Goal: Task Accomplishment & Management: Manage account settings

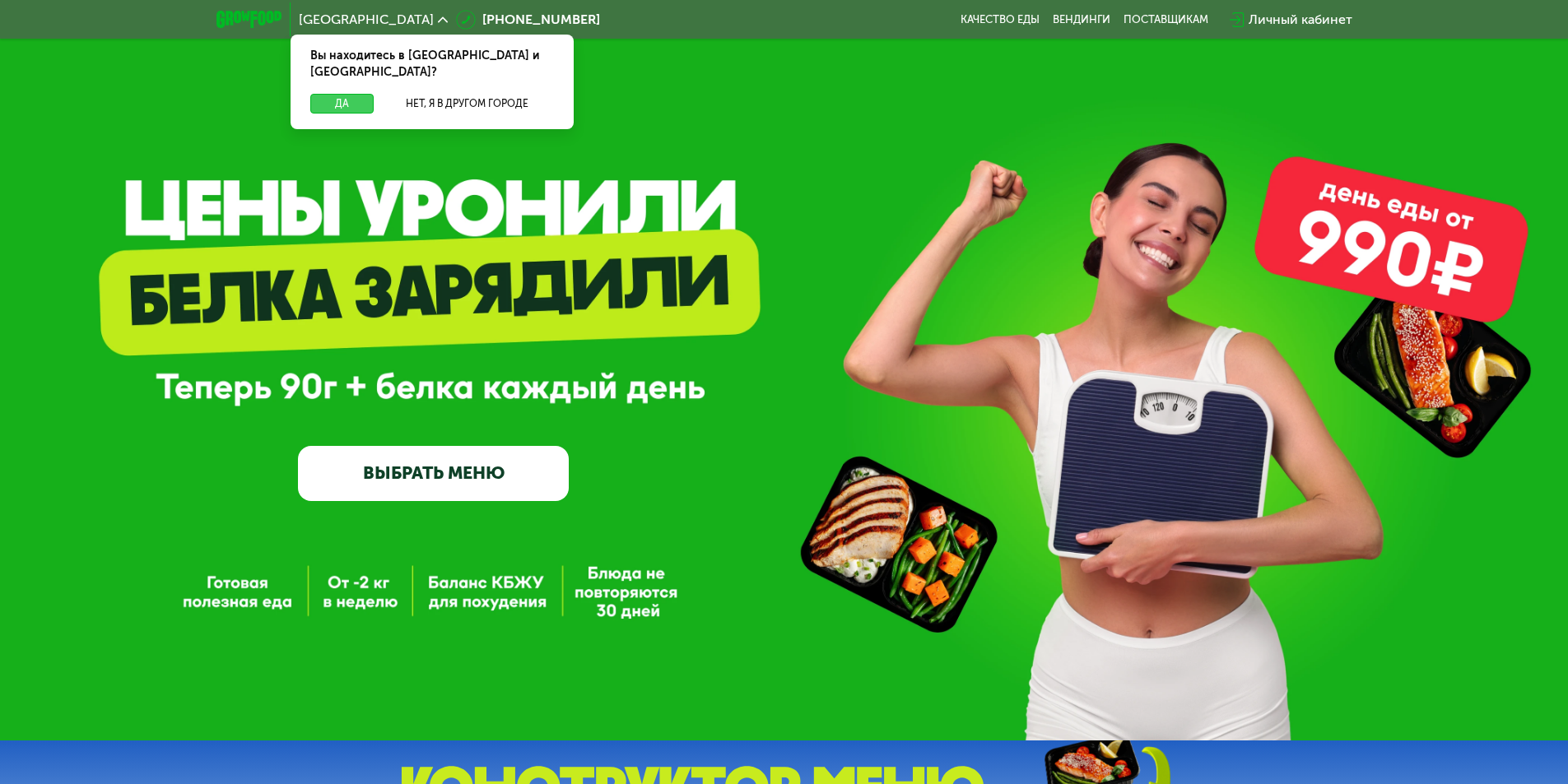
click at [350, 94] on button "Да" at bounding box center [341, 104] width 63 height 20
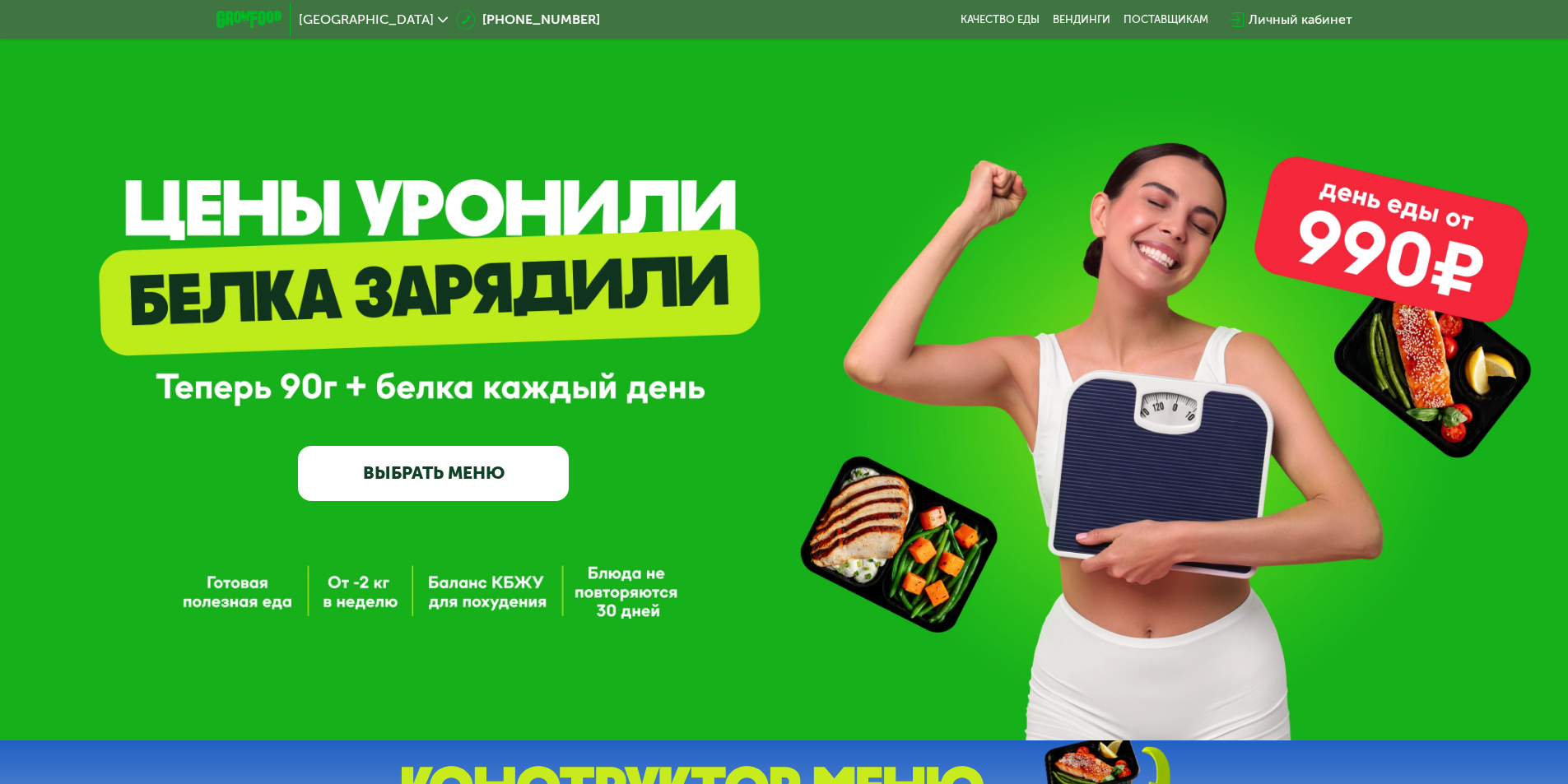
click at [1296, 20] on div "Личный кабинет" at bounding box center [1301, 19] width 104 height 20
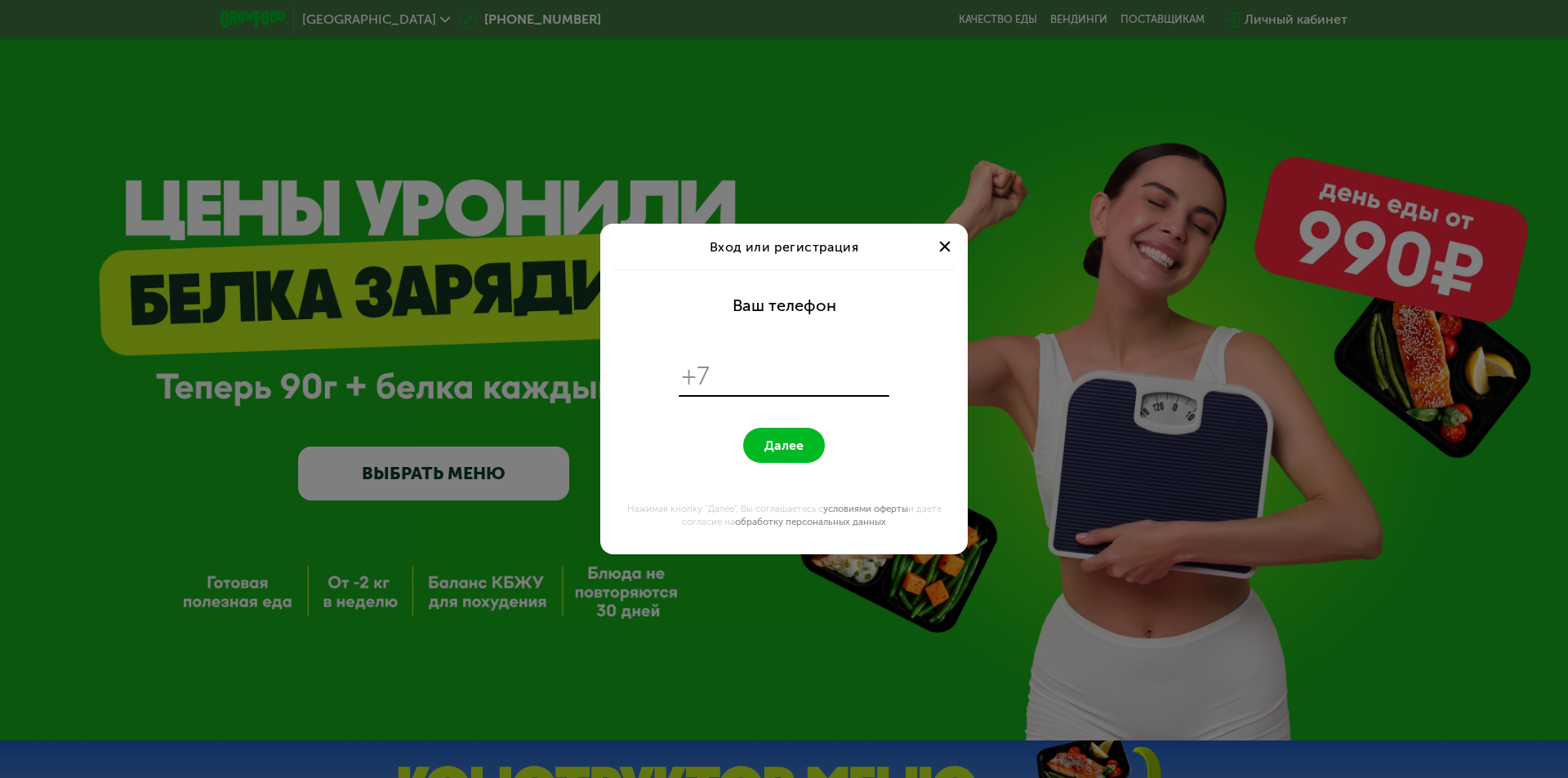
click at [826, 377] on input "tel" at bounding box center [802, 376] width 167 height 32
type input "**********"
click at [768, 480] on form "**********" at bounding box center [784, 411] width 348 height 285
click at [785, 452] on span "Далее" at bounding box center [784, 446] width 39 height 15
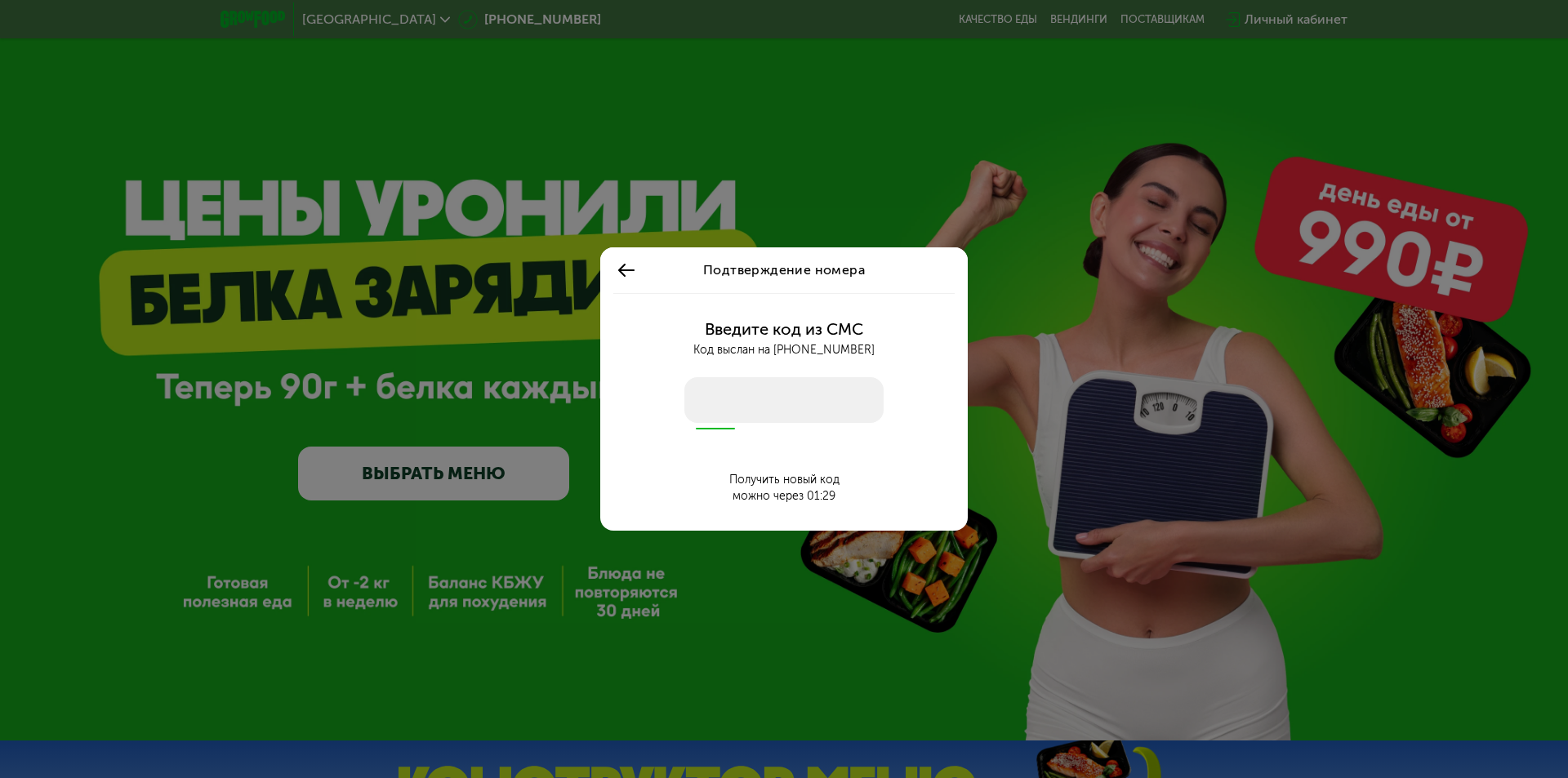
click at [789, 406] on input "number" at bounding box center [784, 400] width 200 height 46
type input "****"
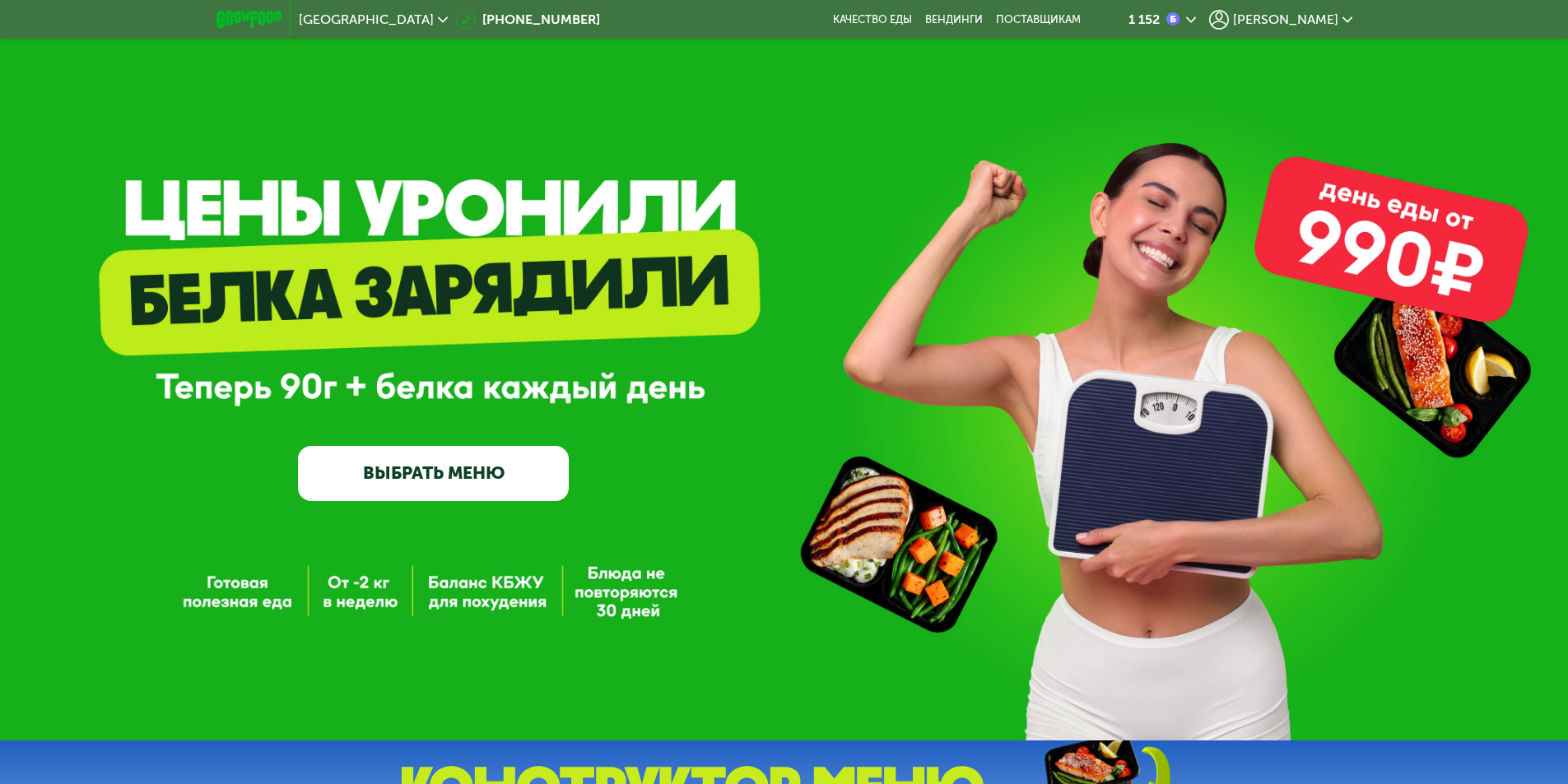
click at [1318, 8] on div "1 152 [PERSON_NAME]" at bounding box center [1227, 20] width 266 height 37
click at [1314, 14] on span "[PERSON_NAME]" at bounding box center [1284, 20] width 105 height 13
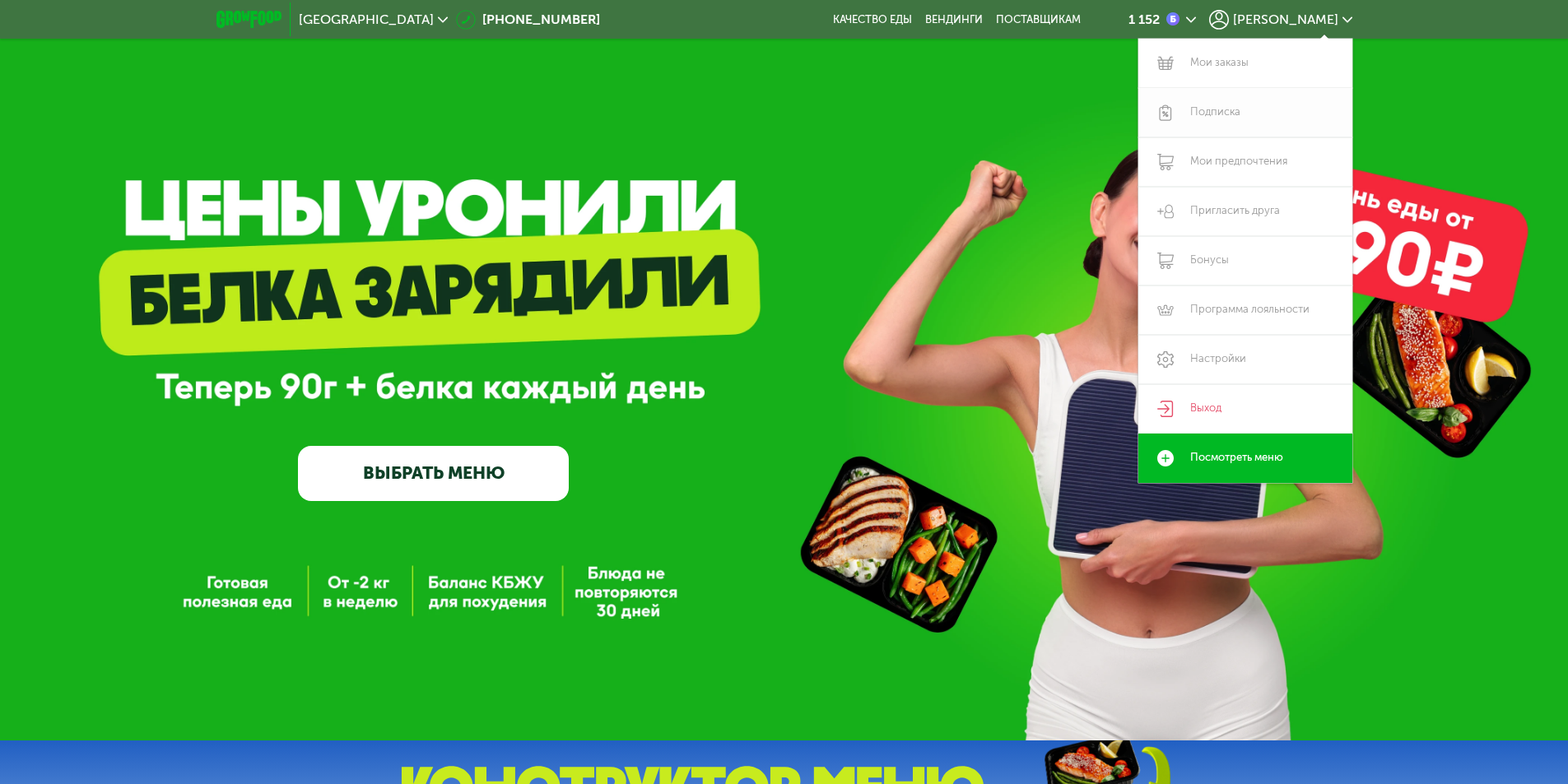
click at [1275, 106] on link "Подписка" at bounding box center [1245, 113] width 214 height 49
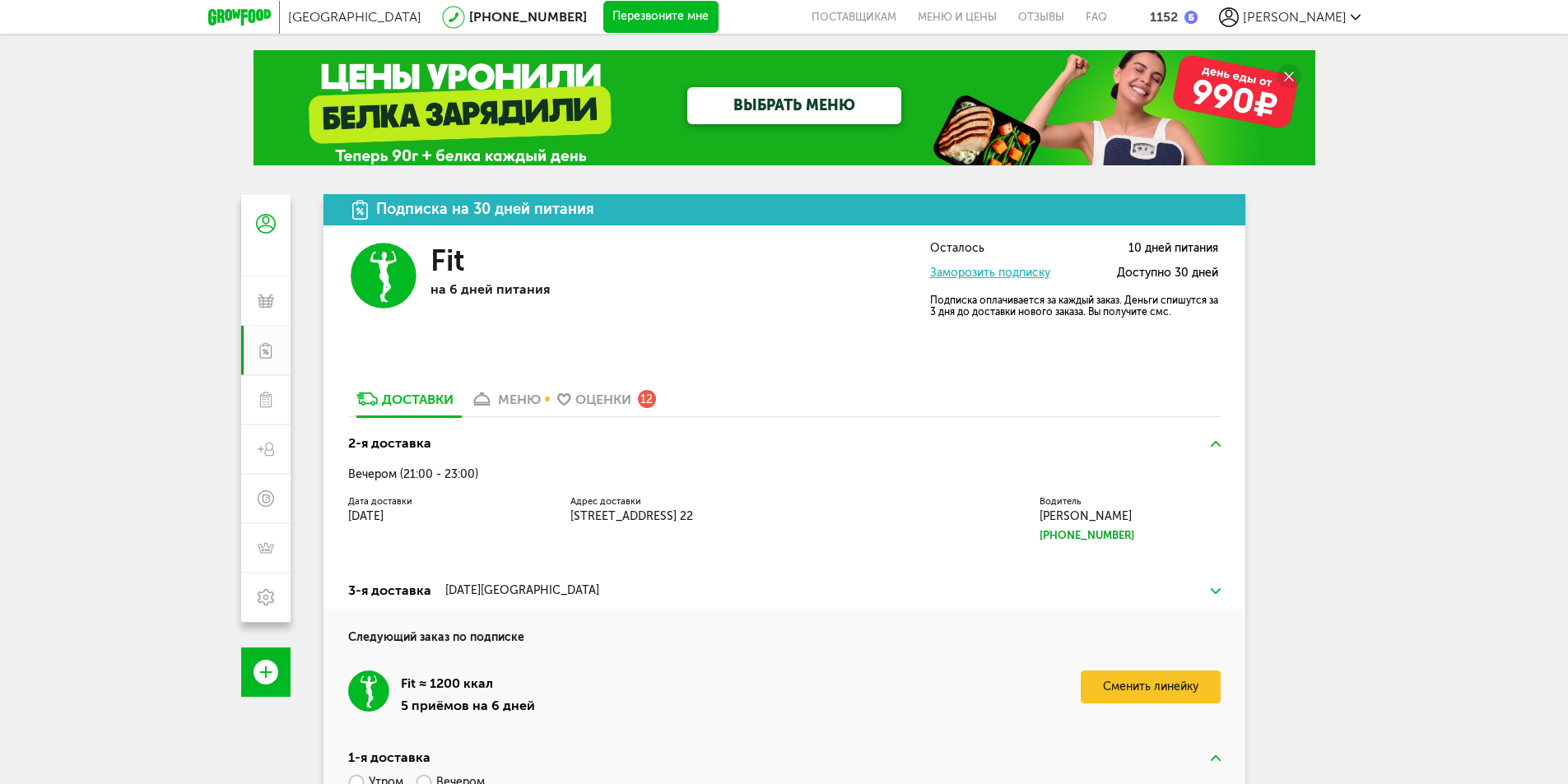
click at [982, 277] on link "Заморозить подписку" at bounding box center [990, 272] width 120 height 14
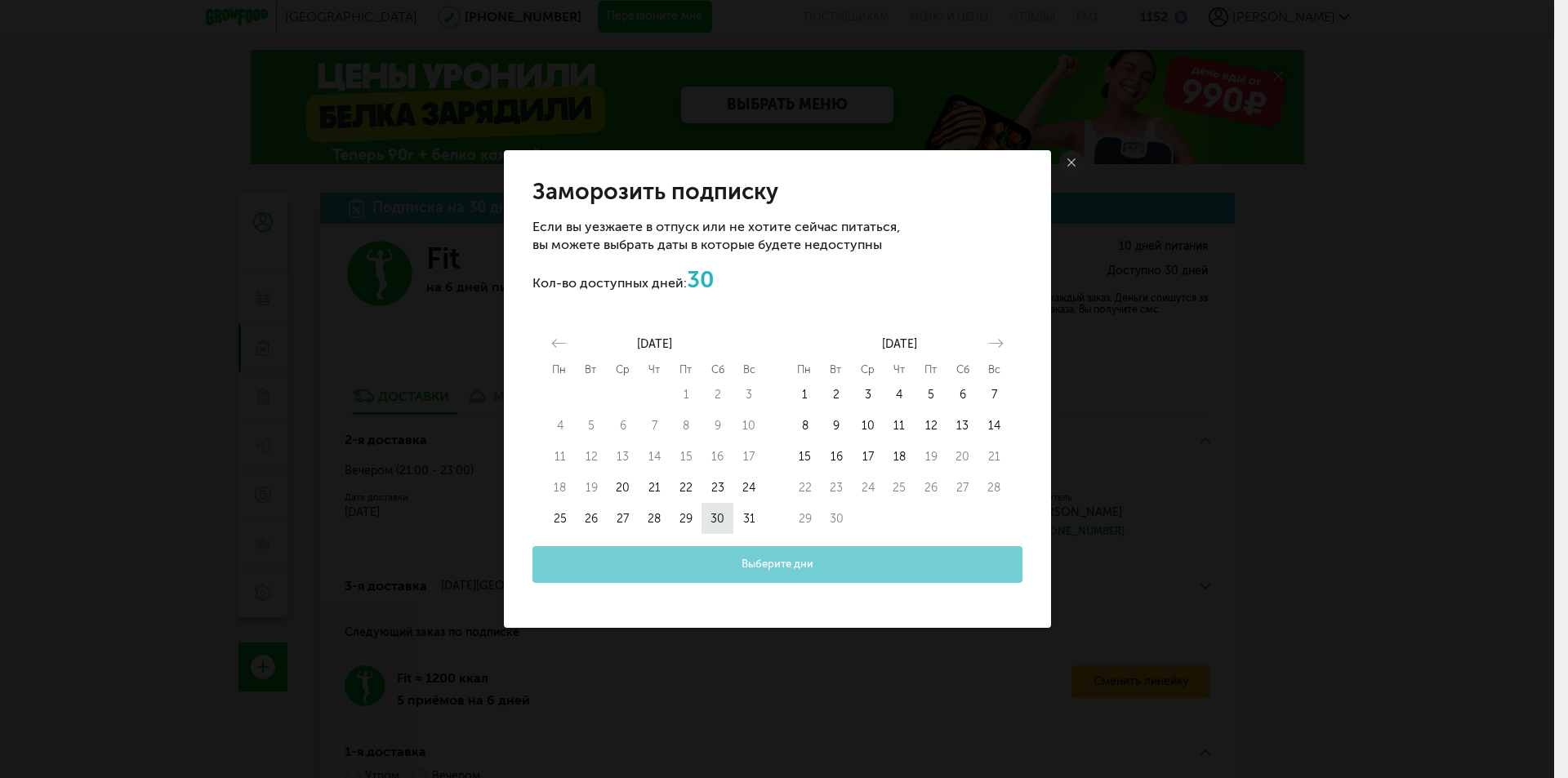
click at [713, 522] on button "30" at bounding box center [717, 518] width 32 height 32
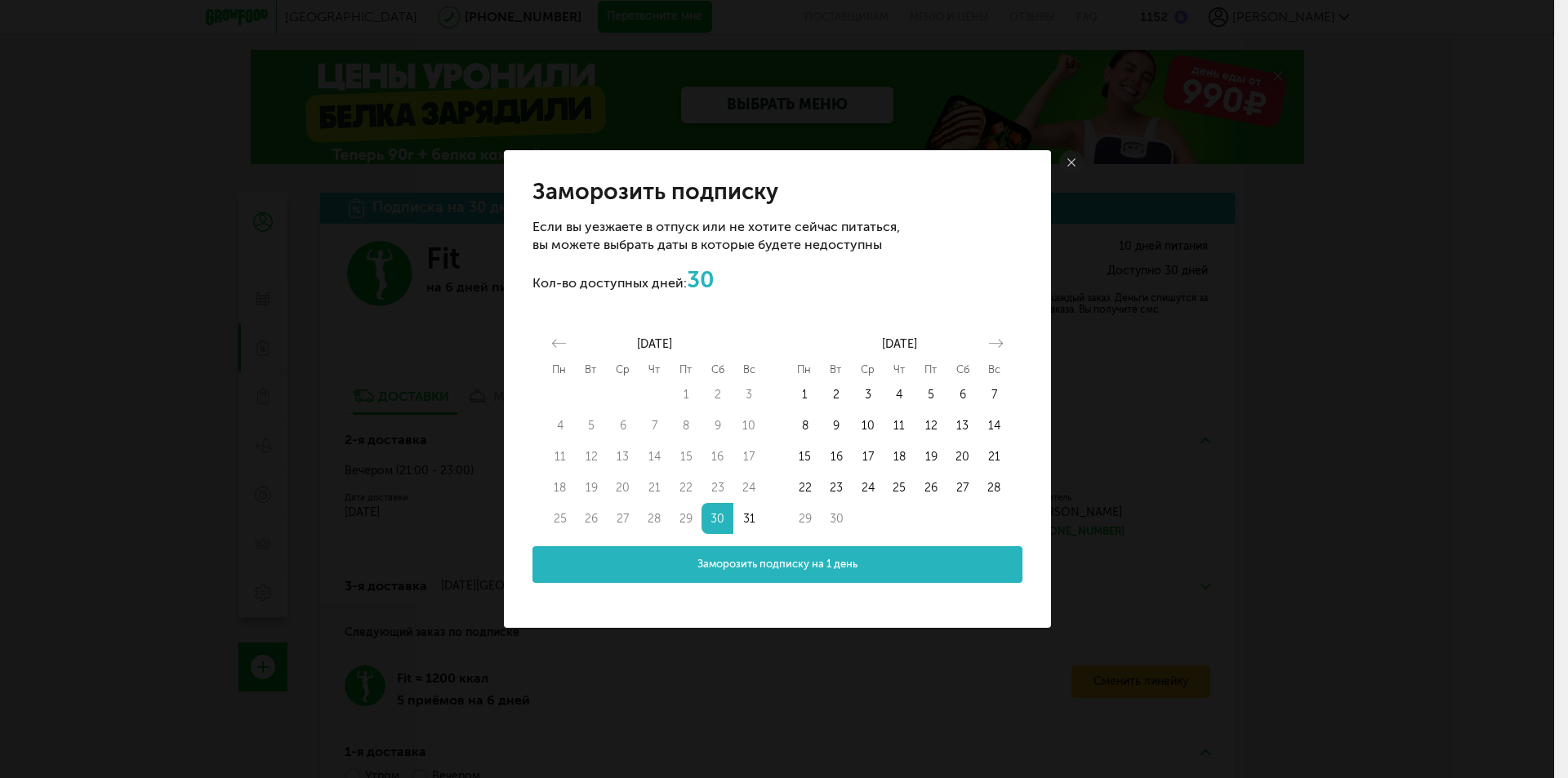
click at [767, 575] on button "Заморозить подписку на 1 день" at bounding box center [777, 564] width 490 height 36
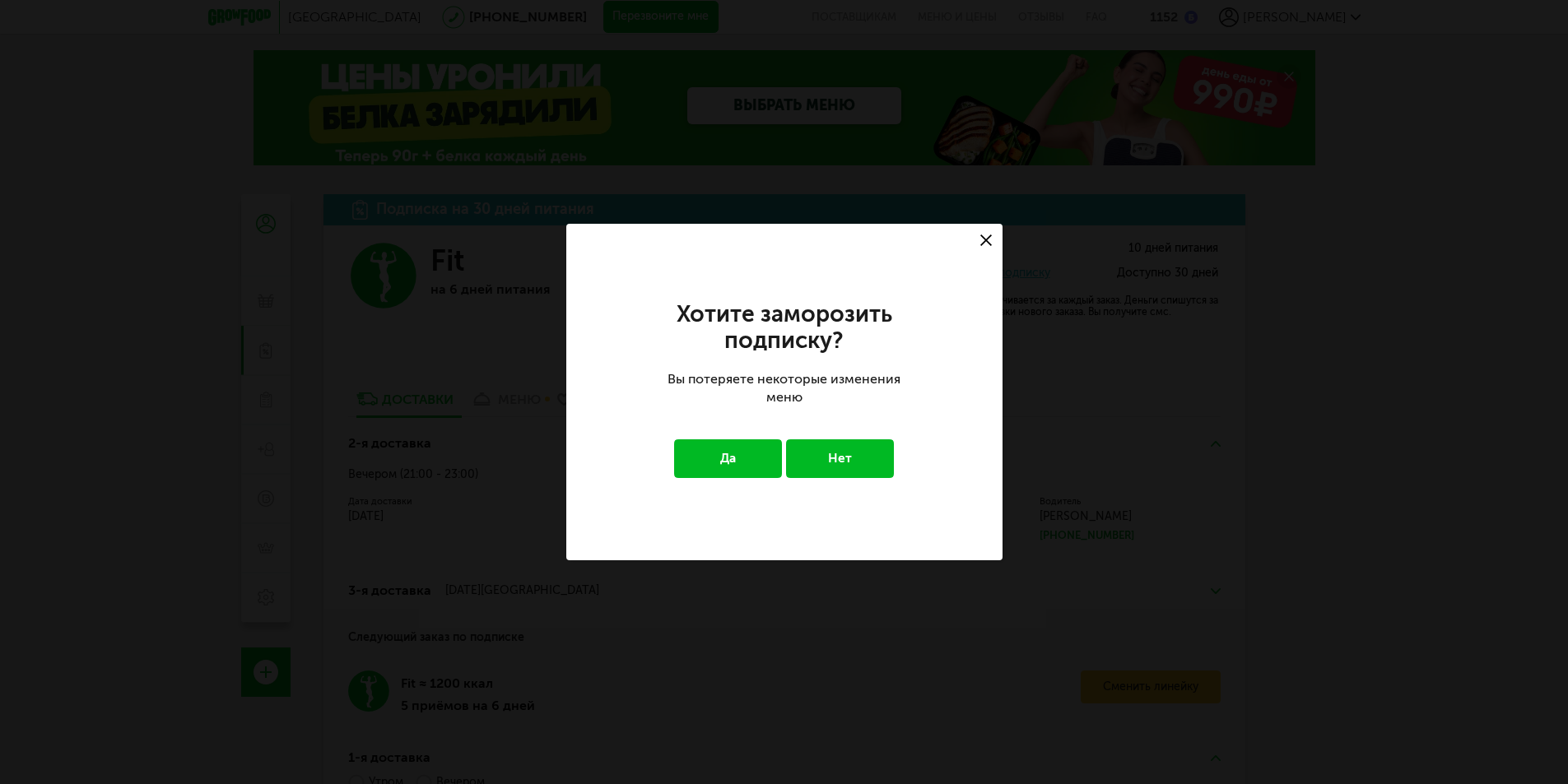
click at [737, 466] on button "Да" at bounding box center [728, 458] width 108 height 38
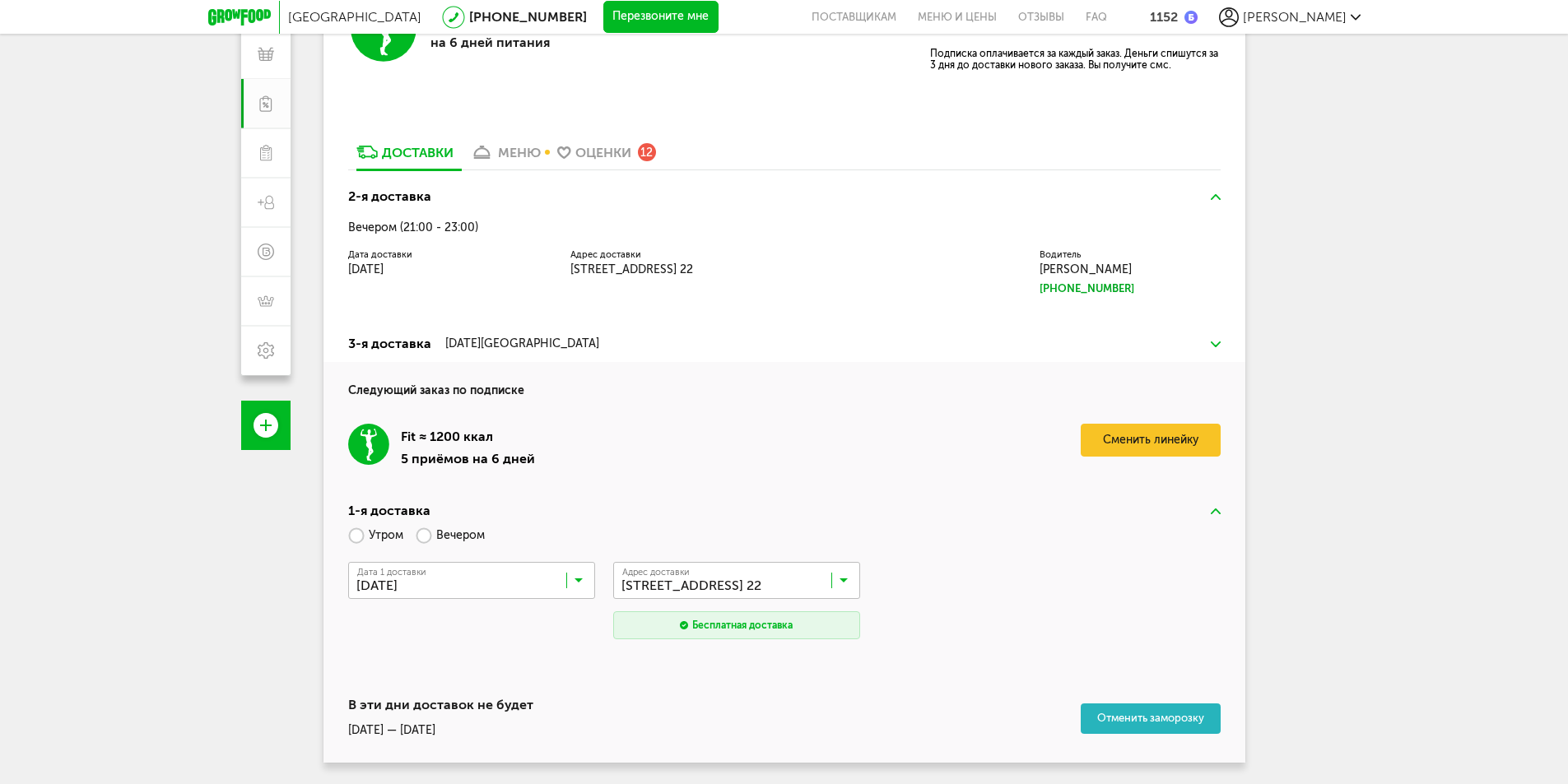
scroll to position [260, 0]
